Goal: Navigation & Orientation: Find specific page/section

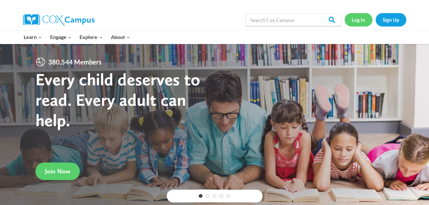
click at [361, 19] on link "Log In" at bounding box center [359, 19] width 28 height 13
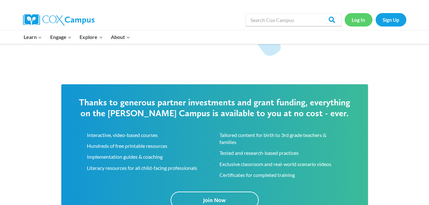
scroll to position [974, 0]
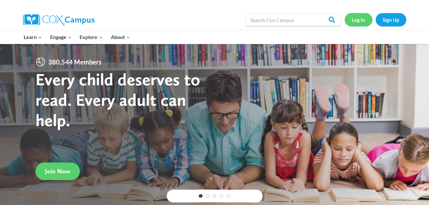
click at [360, 20] on link "Log In" at bounding box center [359, 19] width 28 height 13
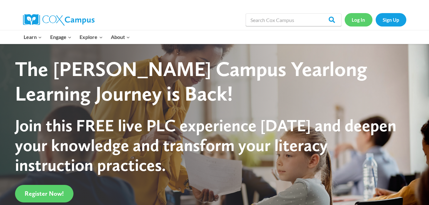
click at [359, 18] on link "Log In" at bounding box center [359, 19] width 28 height 13
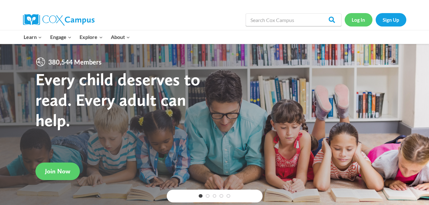
click at [359, 18] on link "Log In" at bounding box center [359, 19] width 28 height 13
click at [362, 21] on link "Log In" at bounding box center [359, 19] width 28 height 13
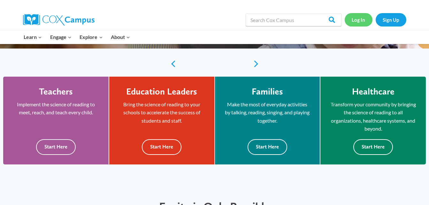
scroll to position [152, 0]
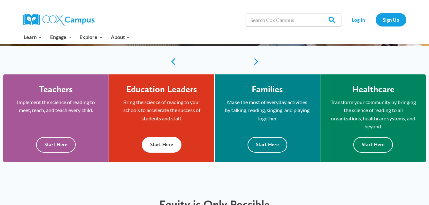
click at [172, 146] on button "Start Here" at bounding box center [162, 145] width 40 height 16
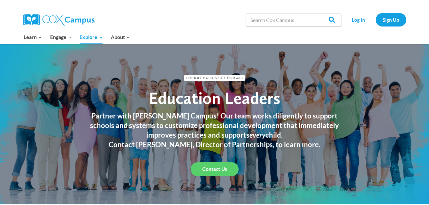
click at [225, 163] on link "Contact Us" at bounding box center [215, 169] width 48 height 14
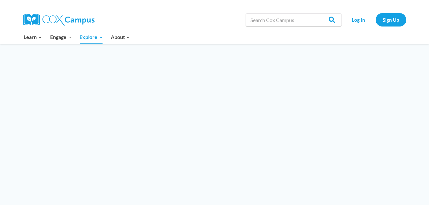
scroll to position [494, 0]
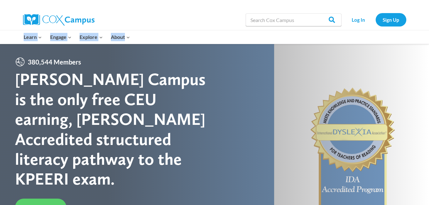
drag, startPoint x: 428, startPoint y: 22, endPoint x: 434, endPoint y: 63, distance: 41.0
click at [352, 20] on link "Log In" at bounding box center [359, 19] width 28 height 13
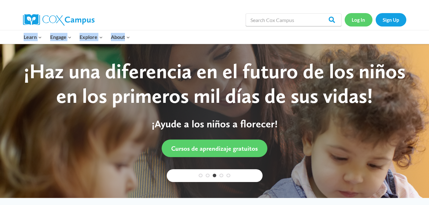
click at [356, 19] on link "Log In" at bounding box center [359, 19] width 28 height 13
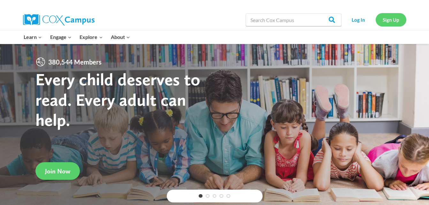
click at [387, 21] on link "Sign Up" at bounding box center [391, 19] width 31 height 13
